Goal: Transaction & Acquisition: Purchase product/service

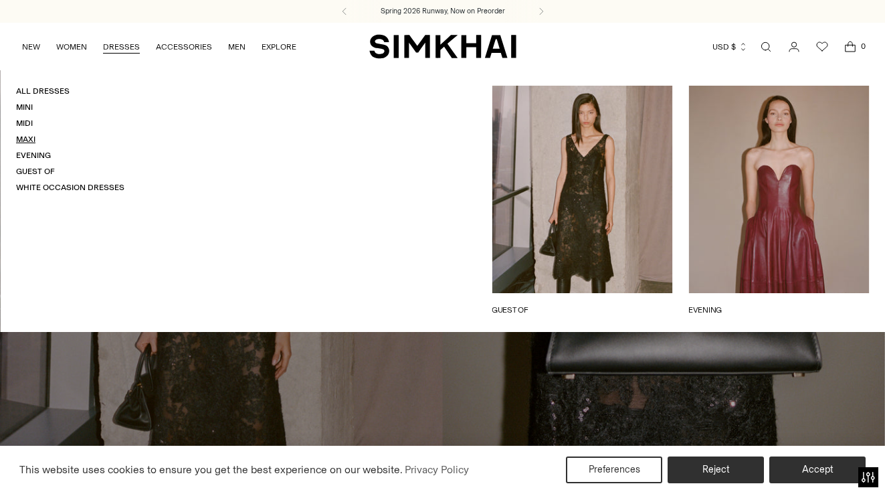
click at [30, 138] on link "Maxi" at bounding box center [25, 138] width 19 height 9
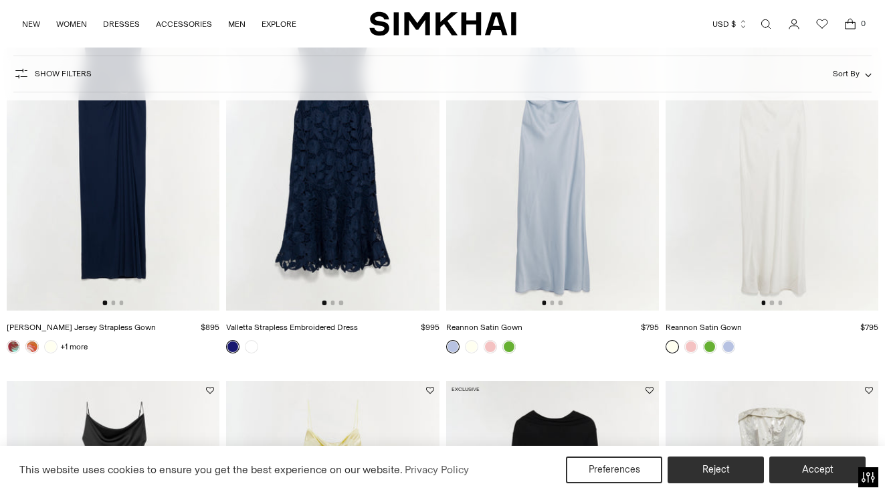
scroll to position [586, 0]
click at [487, 350] on link at bounding box center [490, 345] width 13 height 13
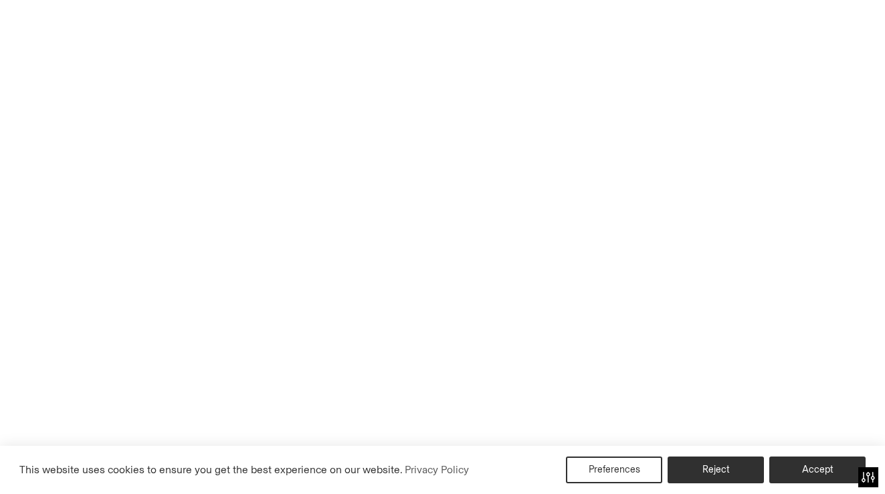
scroll to position [527, 0]
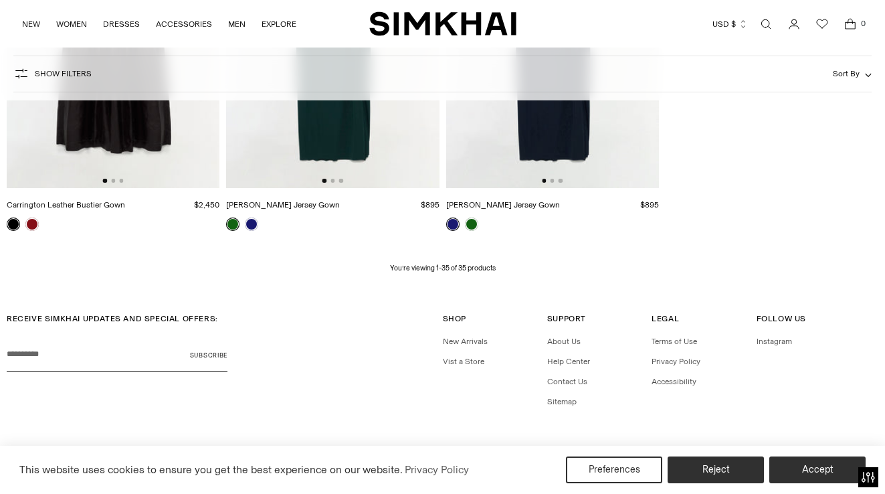
scroll to position [3457, 0]
